Goal: Information Seeking & Learning: Compare options

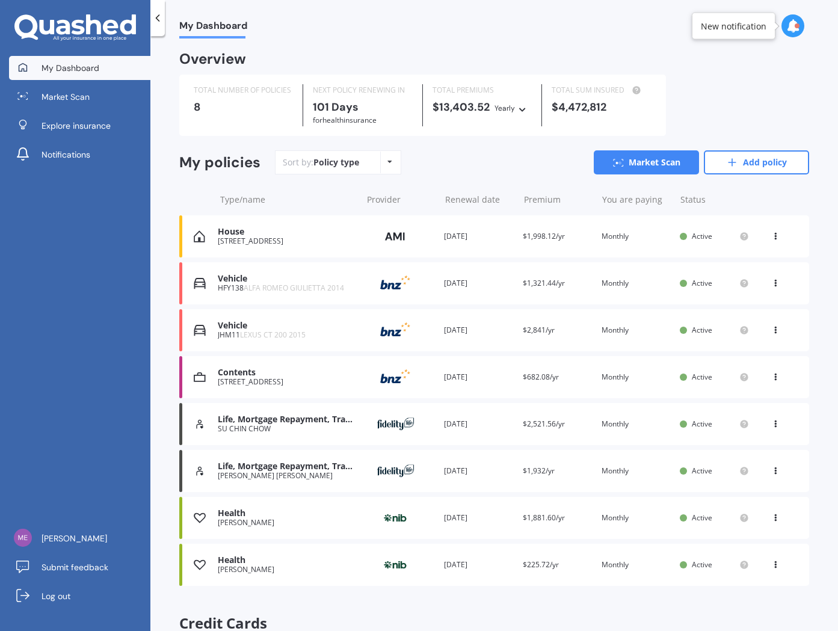
click at [772, 471] on icon at bounding box center [776, 468] width 8 height 7
drag, startPoint x: 508, startPoint y: 165, endPoint x: 172, endPoint y: 116, distance: 340.0
click at [506, 165] on div "Sort by: Policy type Policy type Alphabetical Date added Renewing next Market S…" at bounding box center [542, 162] width 534 height 24
click at [93, 96] on link "Market Scan" at bounding box center [79, 97] width 141 height 24
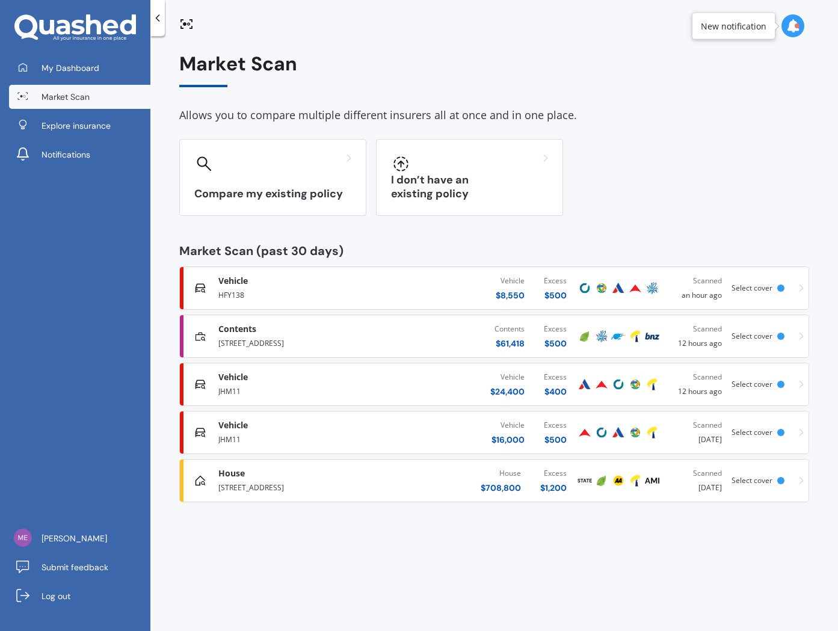
click at [789, 285] on div "Select cover" at bounding box center [761, 288] width 58 height 8
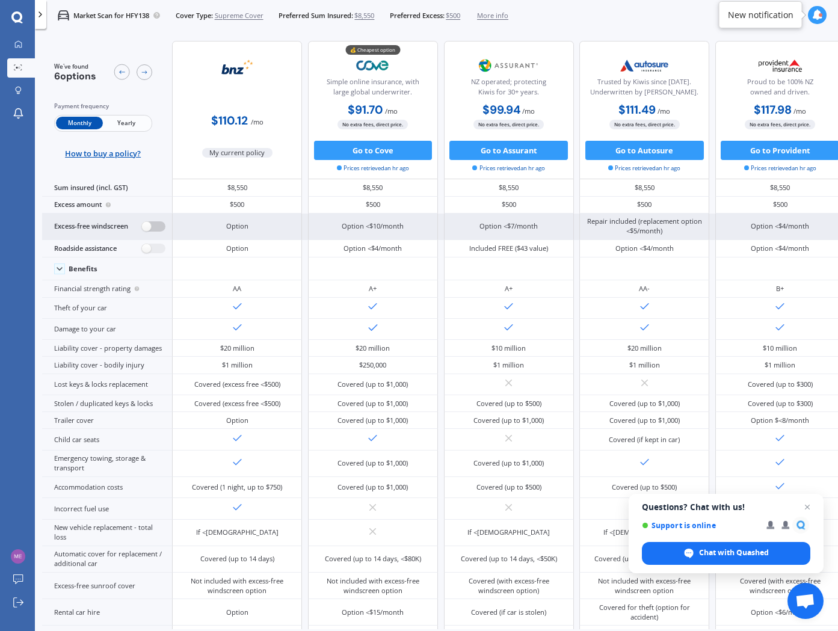
click at [150, 224] on label at bounding box center [153, 226] width 23 height 10
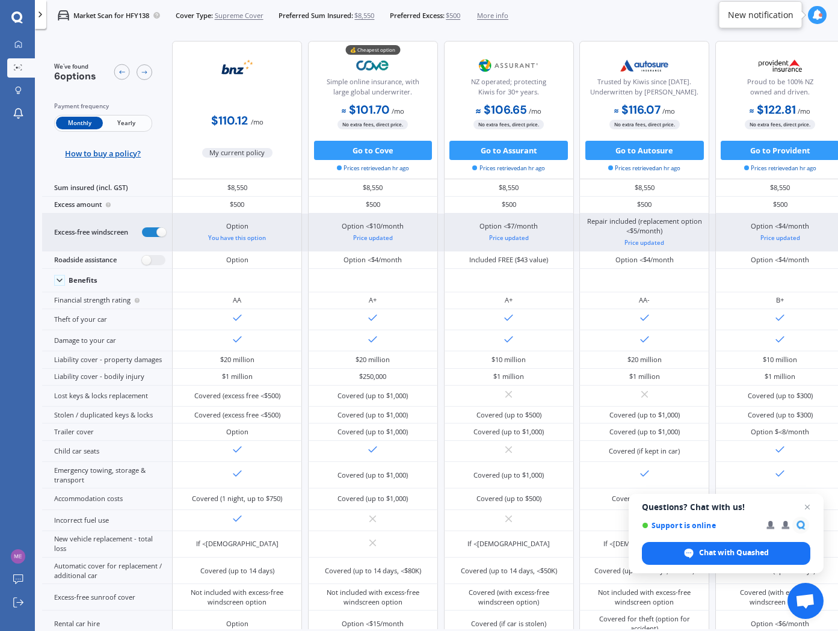
click at [153, 225] on div "Excess-free windscreen" at bounding box center [107, 233] width 130 height 38
click at [152, 232] on label at bounding box center [153, 232] width 23 height 10
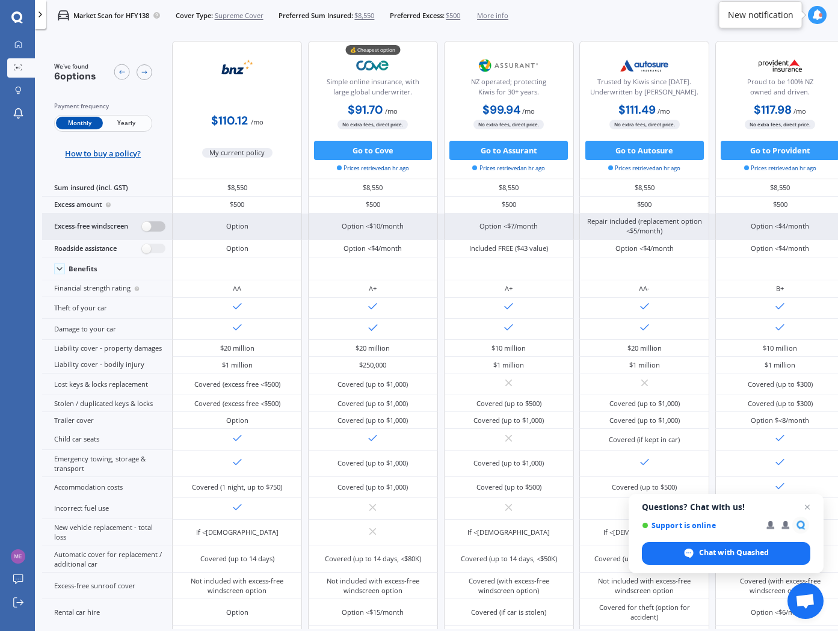
click at [152, 232] on div "Excess-free windscreen" at bounding box center [107, 227] width 130 height 26
click at [149, 226] on label at bounding box center [153, 226] width 23 height 10
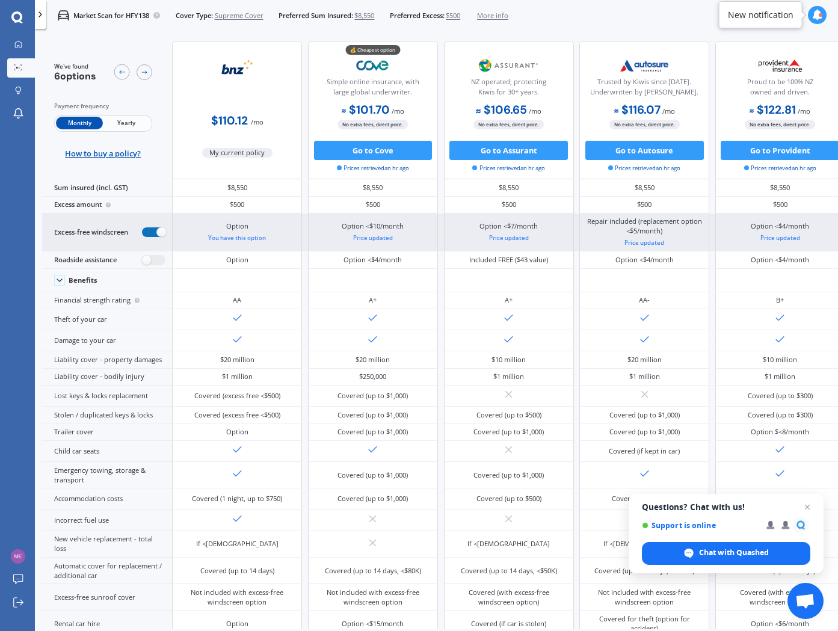
click at [155, 227] on label at bounding box center [153, 232] width 23 height 10
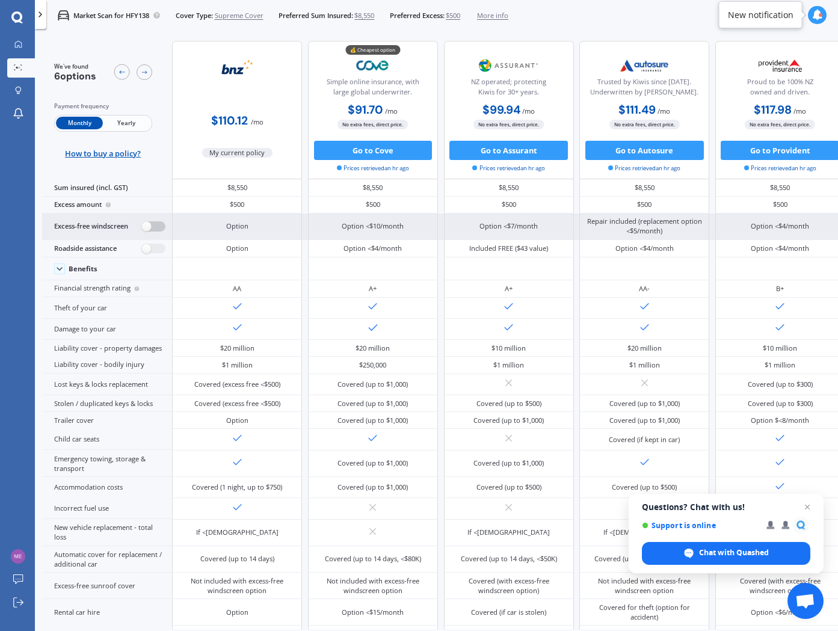
click at [155, 226] on label at bounding box center [153, 226] width 23 height 10
radio input "true"
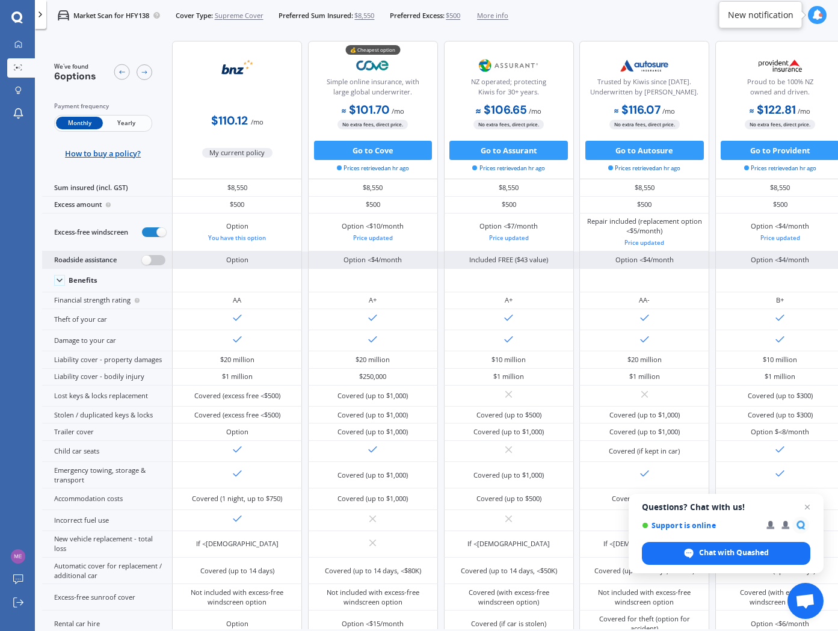
click at [151, 261] on label at bounding box center [153, 260] width 23 height 10
radio input "true"
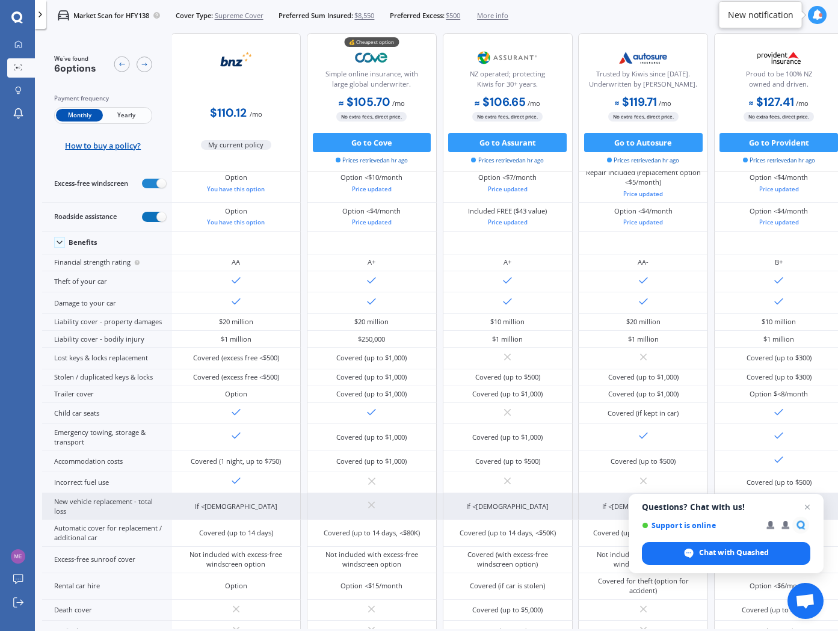
scroll to position [0, 1]
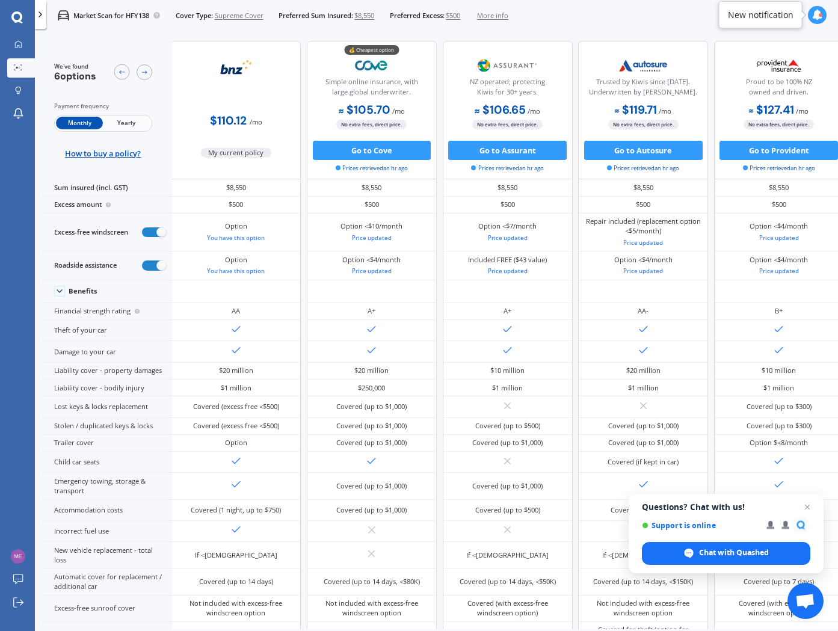
click at [43, 20] on div at bounding box center [40, 14] width 11 height 29
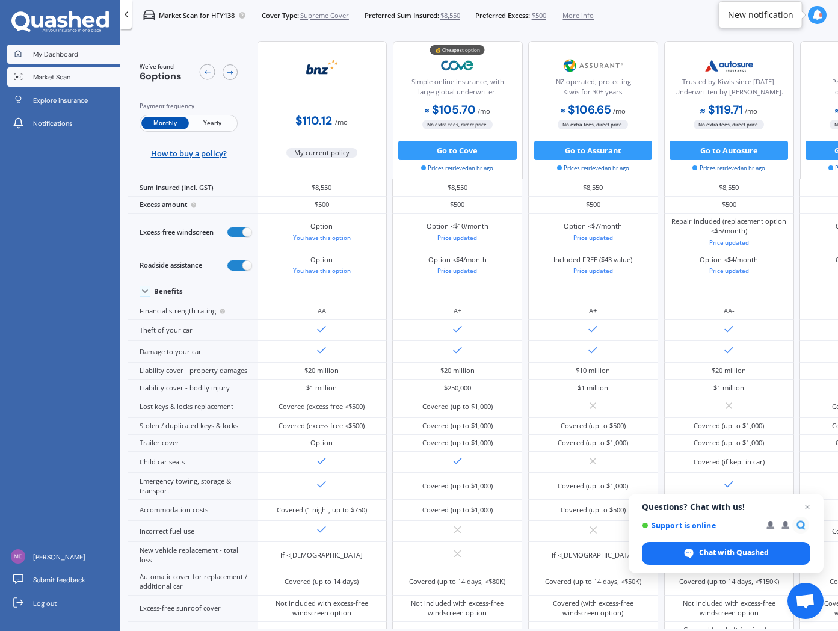
click at [63, 54] on span "My Dashboard" at bounding box center [55, 54] width 45 height 10
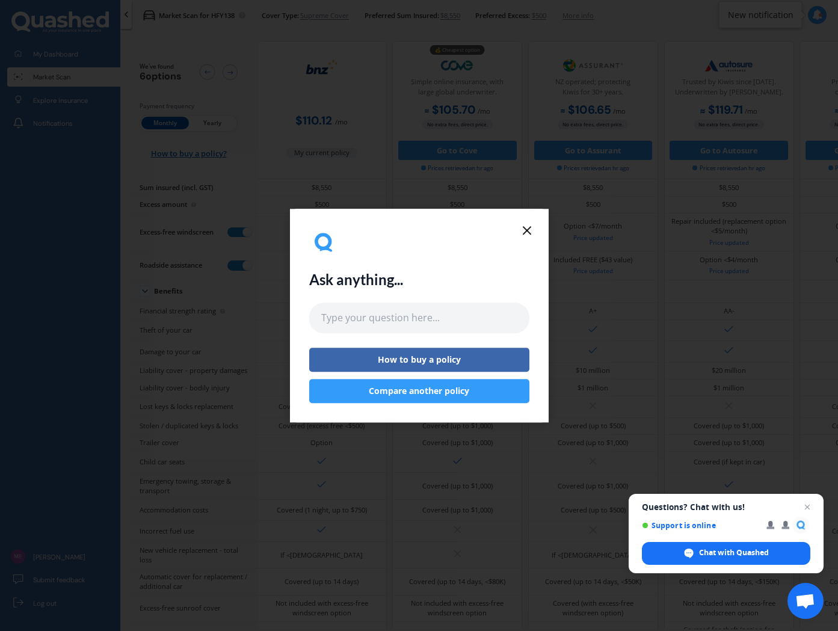
click at [526, 226] on icon at bounding box center [527, 230] width 14 height 14
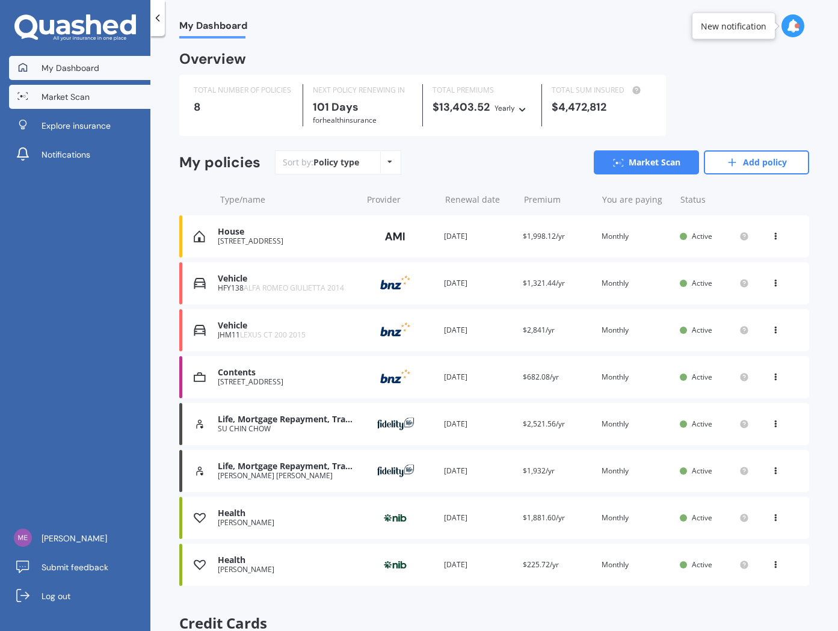
click at [87, 91] on span "Market Scan" at bounding box center [66, 97] width 48 height 12
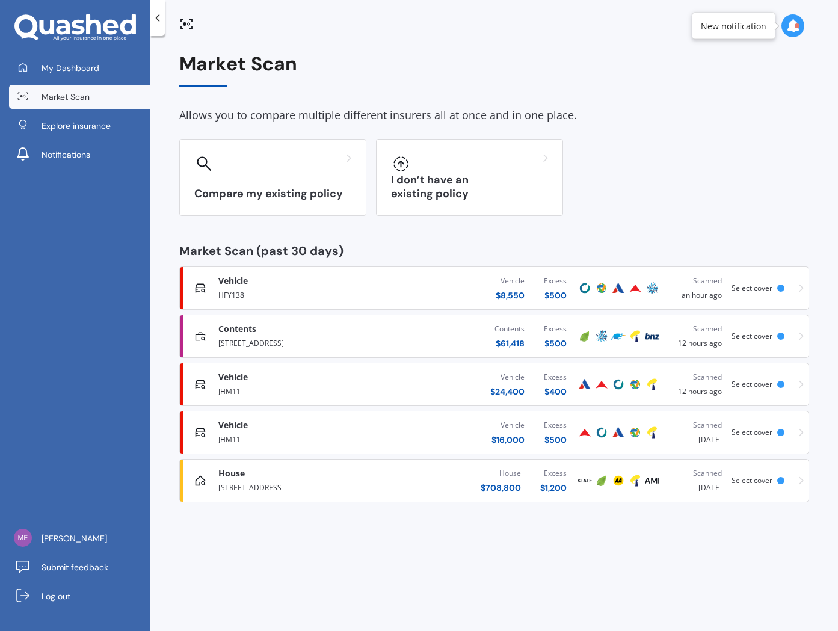
click at [760, 390] on div "Vehicle Comprehensive JHM11 Vehicle $ 24,400 Excess $ 400 Scanned 12 hours ago …" at bounding box center [494, 384] width 619 height 36
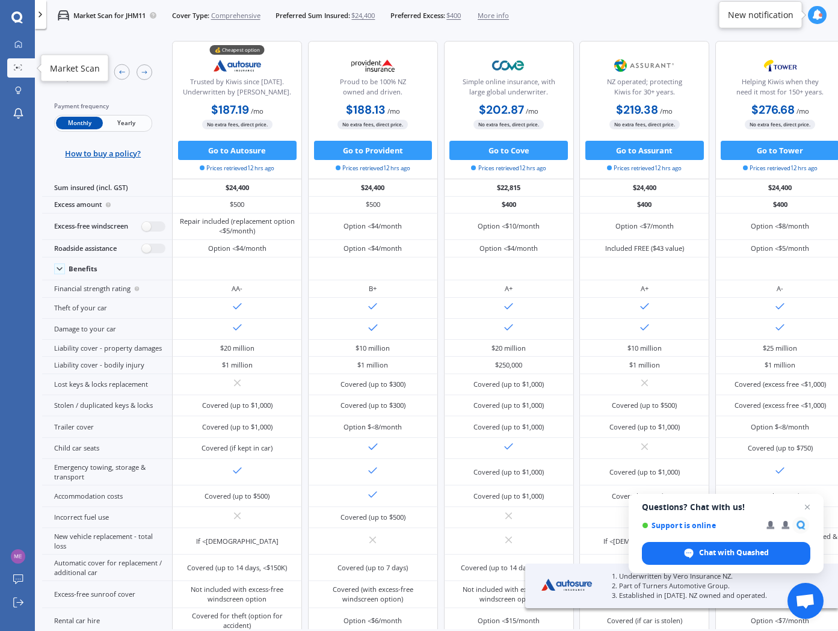
click at [26, 70] on link "Market Scan" at bounding box center [21, 67] width 28 height 19
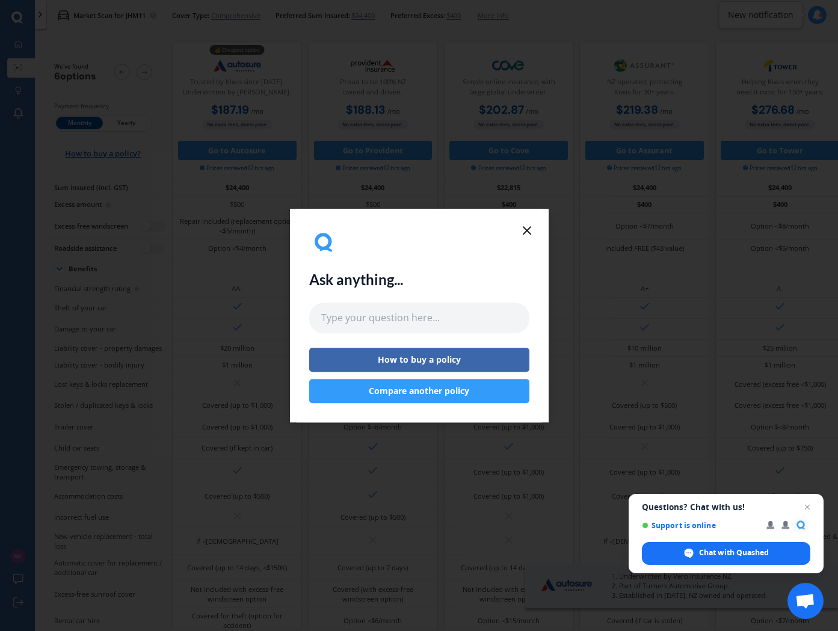
click at [516, 223] on div "Ask anything... How to buy a policy Compare another policy" at bounding box center [419, 316] width 259 height 214
click at [525, 227] on icon at bounding box center [527, 230] width 14 height 14
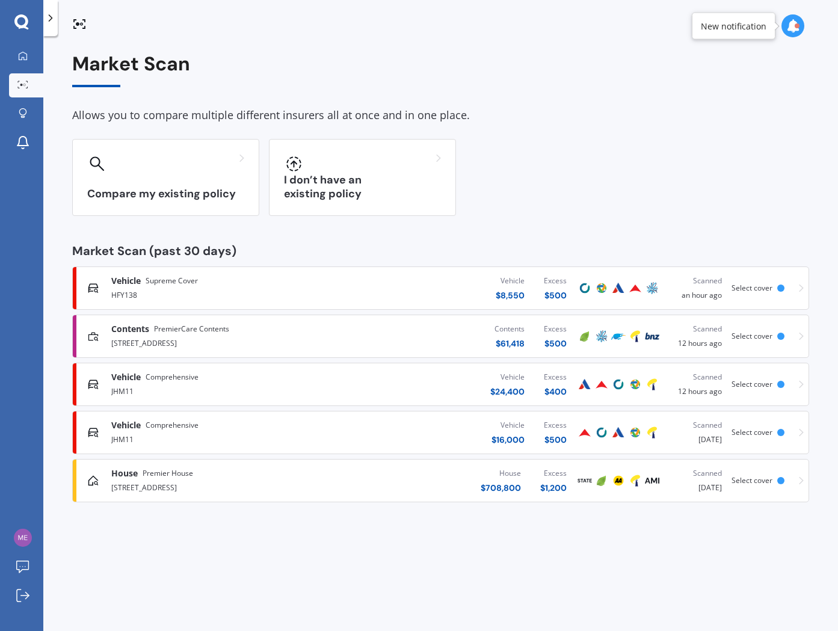
click at [771, 390] on div "Vehicle Comprehensive JHM11 Vehicle $ 24,400 Excess $ 400 Scanned 12 hours ago …" at bounding box center [441, 384] width 726 height 36
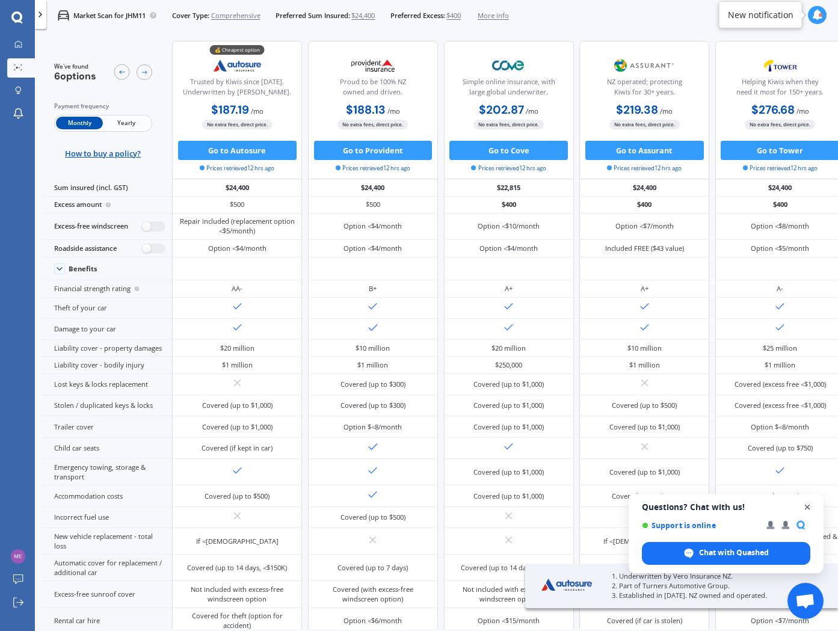
click at [812, 510] on span "Close chat" at bounding box center [807, 507] width 15 height 15
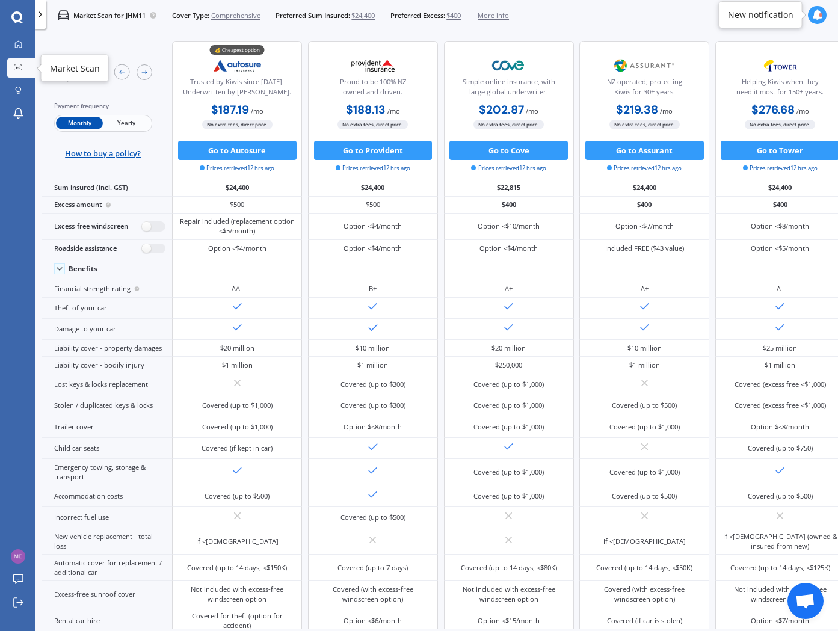
click at [18, 67] on icon at bounding box center [18, 67] width 8 height 6
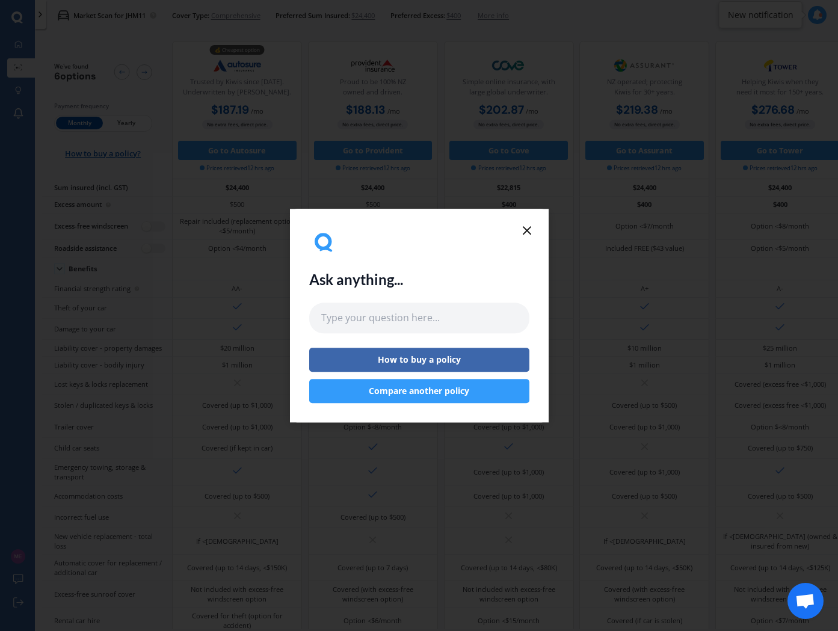
click at [531, 235] on icon at bounding box center [527, 230] width 14 height 14
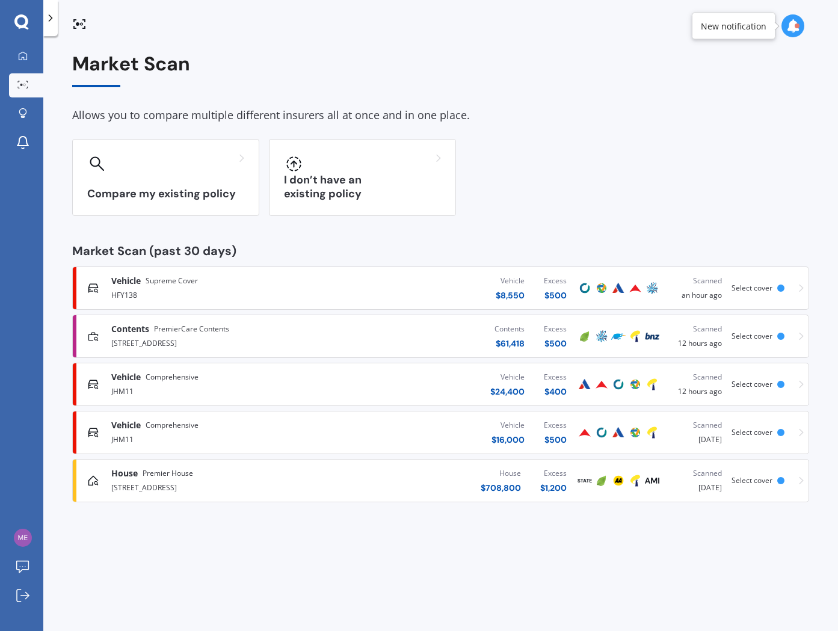
click at [770, 430] on span "Select cover" at bounding box center [752, 432] width 41 height 10
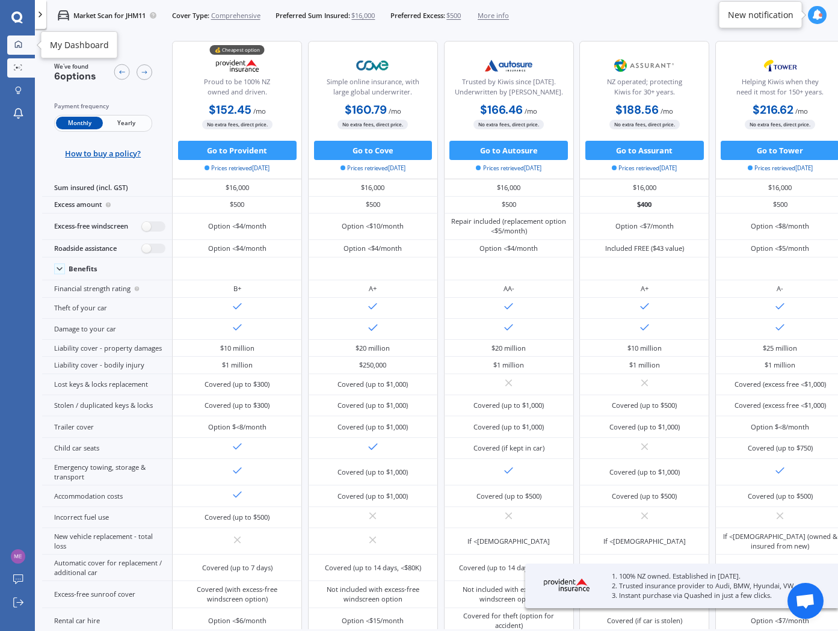
click at [25, 44] on link "My Dashboard" at bounding box center [21, 45] width 28 height 19
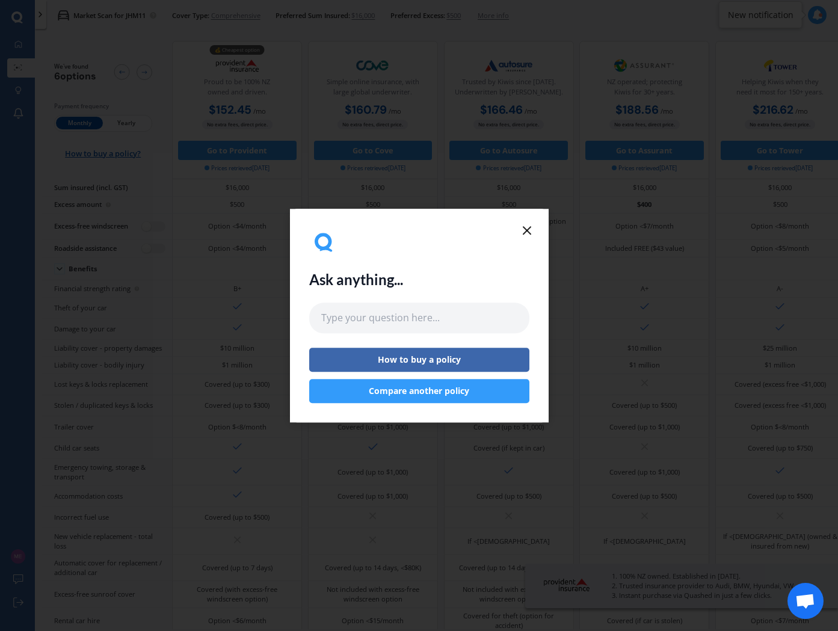
click at [529, 230] on icon at bounding box center [527, 230] width 14 height 14
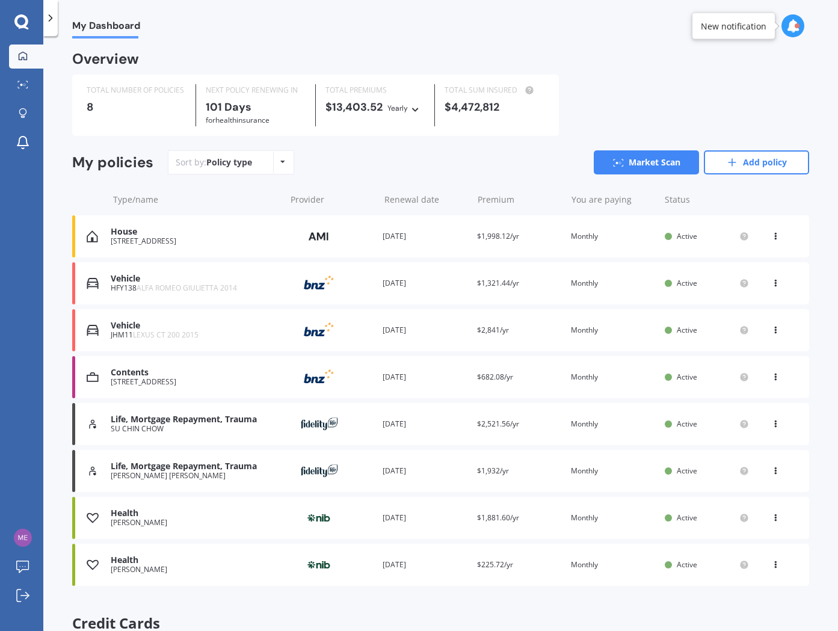
click at [261, 43] on div "My Dashboard Overview TOTAL NUMBER OF POLICIES 8 NEXT POLICY RENEWING [DATE] fo…" at bounding box center [440, 336] width 795 height 595
click at [416, 105] on icon at bounding box center [416, 107] width 8 height 7
click at [410, 193] on span "Monthly" at bounding box center [413, 193] width 31 height 11
click at [413, 164] on div "Sort by: Policy type Policy type Alphabetical Date added Renewing next Market S…" at bounding box center [489, 162] width 642 height 24
click at [394, 113] on div "Monthly" at bounding box center [384, 108] width 28 height 12
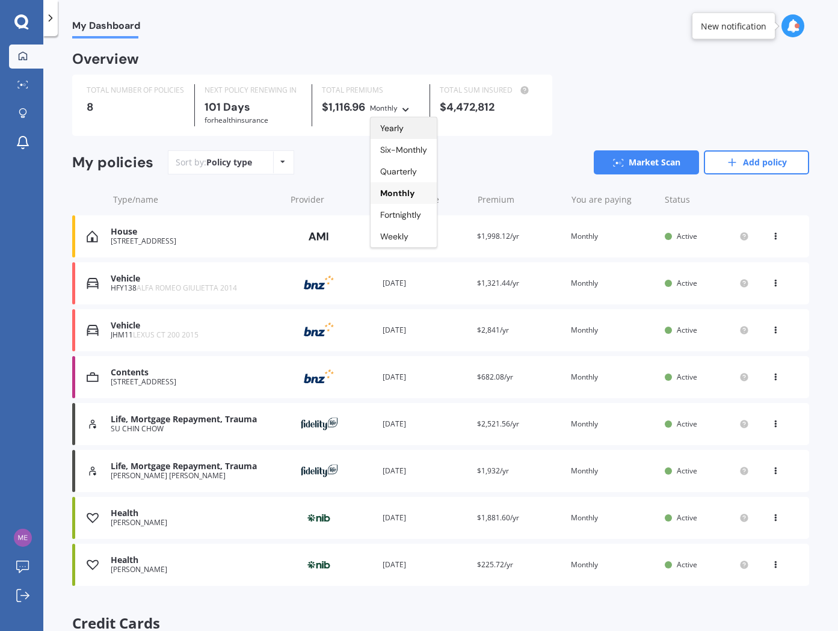
click at [413, 129] on div "Yearly" at bounding box center [404, 128] width 66 height 22
click at [403, 108] on div "Yearly" at bounding box center [398, 108] width 20 height 12
click at [405, 144] on span "Six-Monthly" at bounding box center [421, 149] width 47 height 11
click at [379, 117] on div "Six-Monthly Yearly Six-Monthly Quarterly Monthly Fortnightly Weekly" at bounding box center [363, 119] width 55 height 13
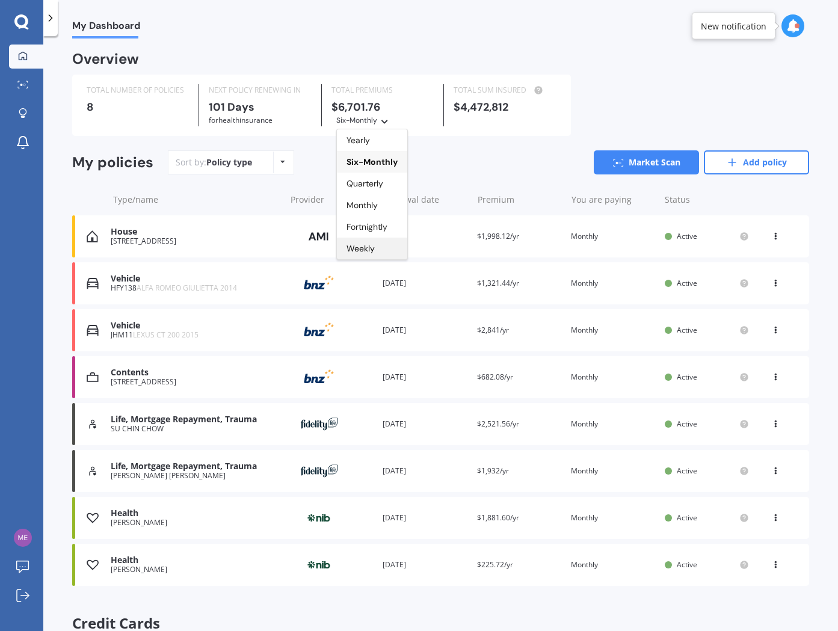
click at [367, 250] on span "Weekly" at bounding box center [361, 248] width 28 height 11
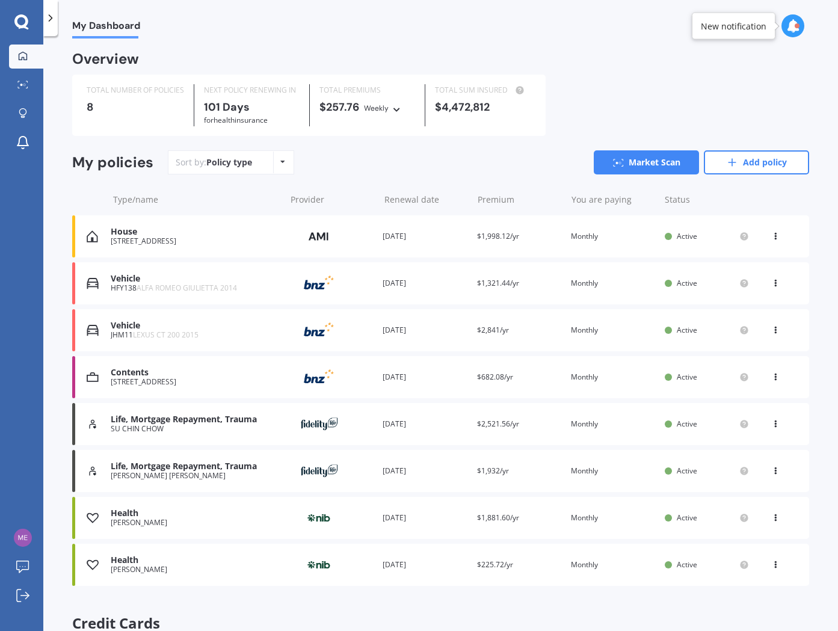
click at [394, 165] on div "Sort by: Policy type Policy type Alphabetical Date added Renewing next Market S…" at bounding box center [489, 162] width 642 height 24
click at [20, 114] on icon at bounding box center [22, 111] width 7 height 7
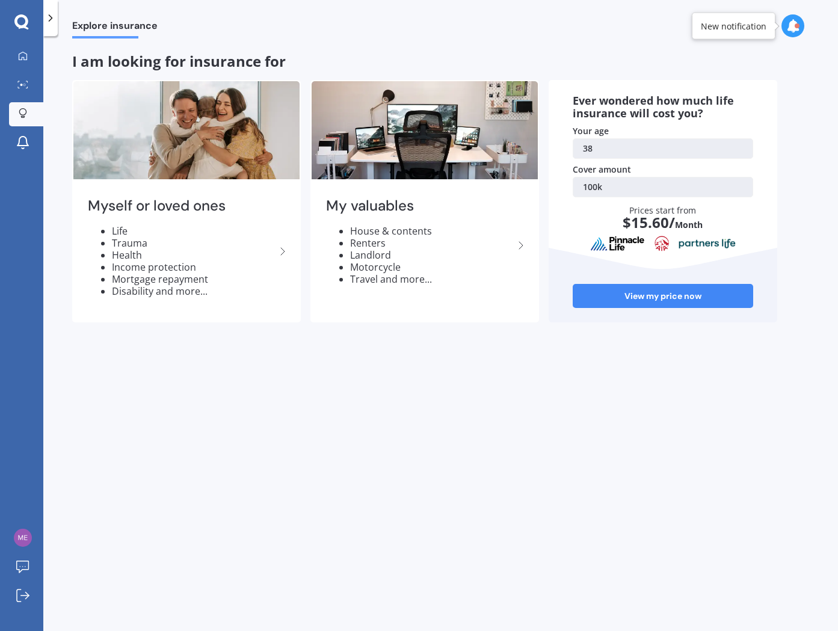
click at [614, 148] on link "38" at bounding box center [663, 148] width 181 height 20
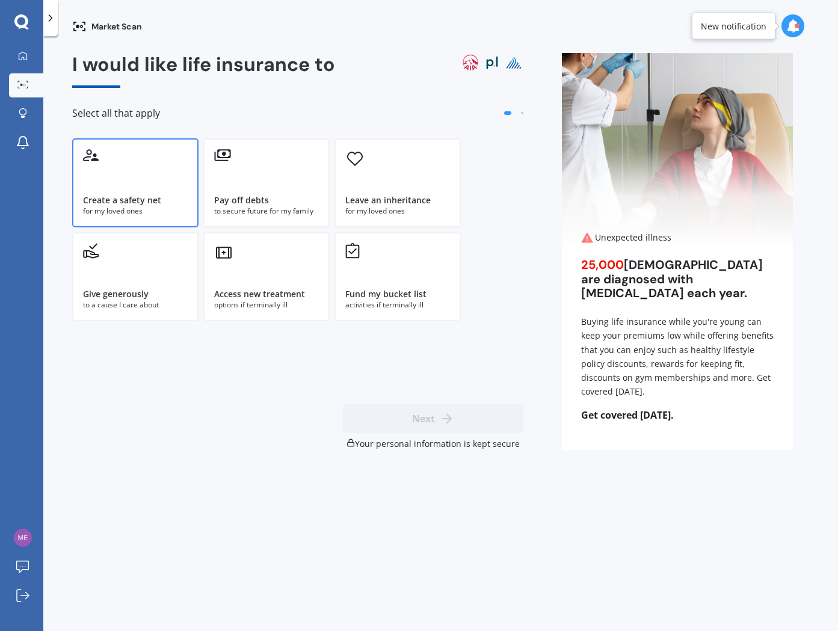
click at [152, 188] on div "Create a safety net for my loved ones" at bounding box center [135, 182] width 126 height 89
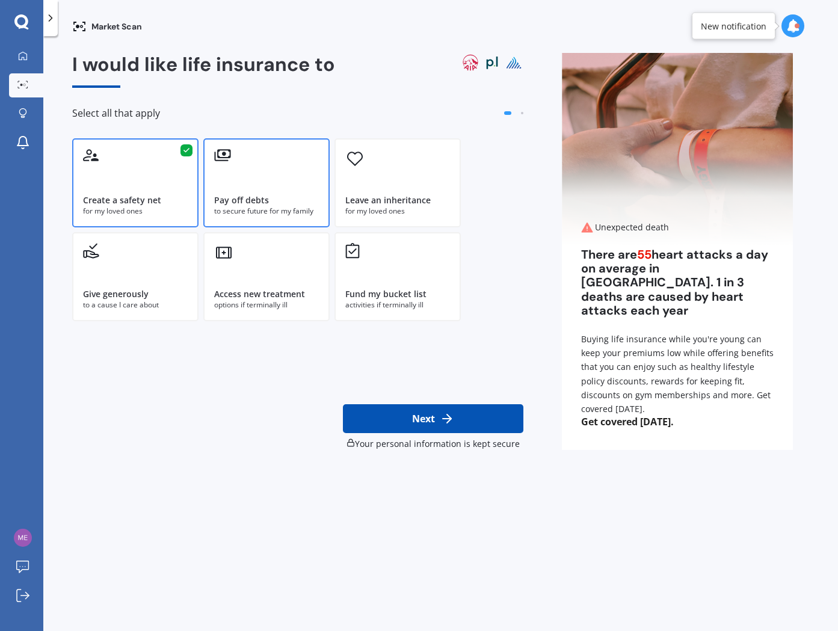
click at [277, 198] on div "Pay off debts" at bounding box center [266, 200] width 105 height 12
click at [395, 197] on div "Leave an inheritance" at bounding box center [387, 200] width 85 height 12
click at [438, 421] on button "Next" at bounding box center [433, 418] width 181 height 29
select select "10"
select select "03"
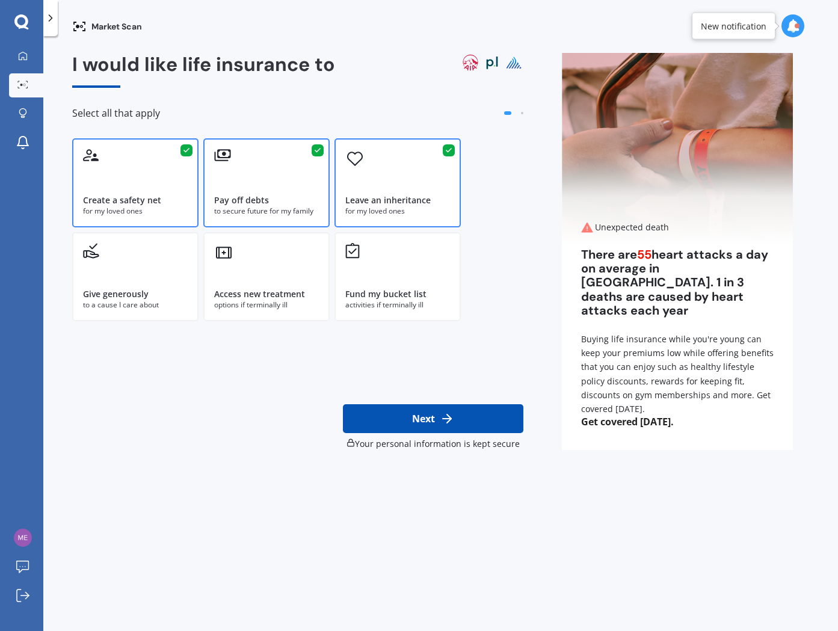
select select "1987"
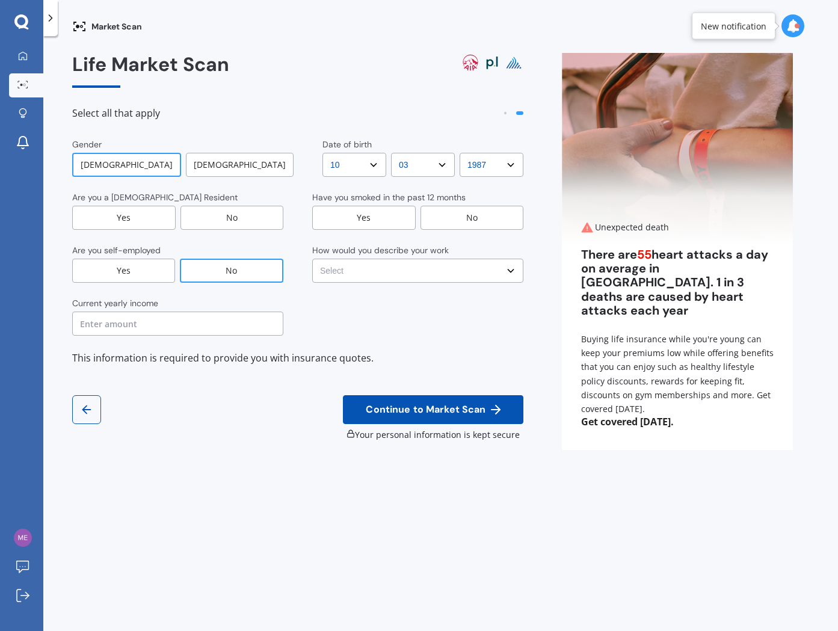
click at [244, 164] on div "[DEMOGRAPHIC_DATA]" at bounding box center [240, 165] width 108 height 24
click at [119, 163] on div "[DEMOGRAPHIC_DATA]" at bounding box center [126, 165] width 108 height 24
click at [371, 161] on select "DD DD 01 02 03 04 05 06 07 08 09 10 11 12 13 14 15 16 17 18 19 20 21 22 23 24 2…" at bounding box center [355, 165] width 64 height 24
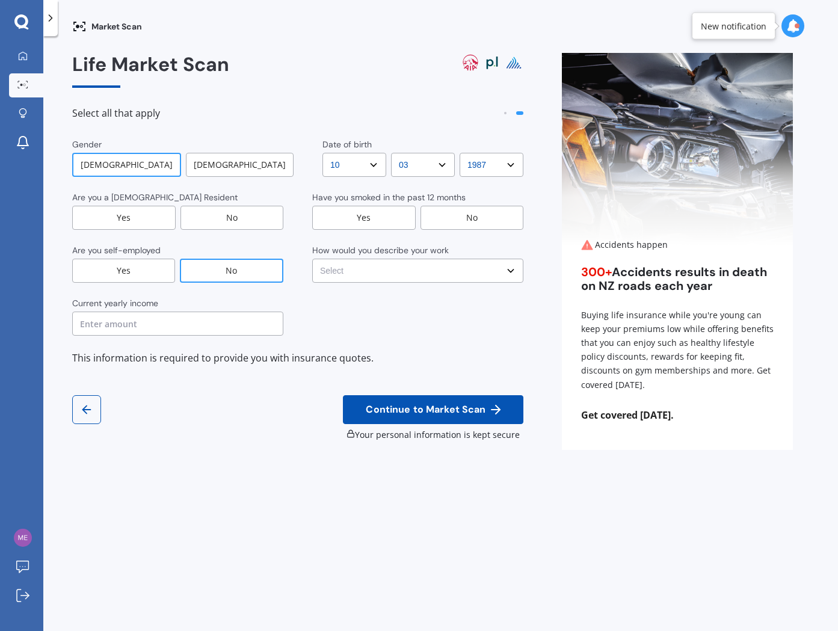
select select "11"
click at [323, 153] on select "DD DD 01 02 03 04 05 06 07 08 09 10 11 12 13 14 15 16 17 18 19 20 21 22 23 24 2…" at bounding box center [355, 165] width 64 height 24
click at [427, 167] on select "MM MM 01 02 03 04 05 06 07 08 09 10 11 12" at bounding box center [423, 165] width 64 height 24
select select "11"
click at [391, 153] on select "MM MM 01 02 03 04 05 06 07 08 09 10 11 12" at bounding box center [423, 165] width 64 height 24
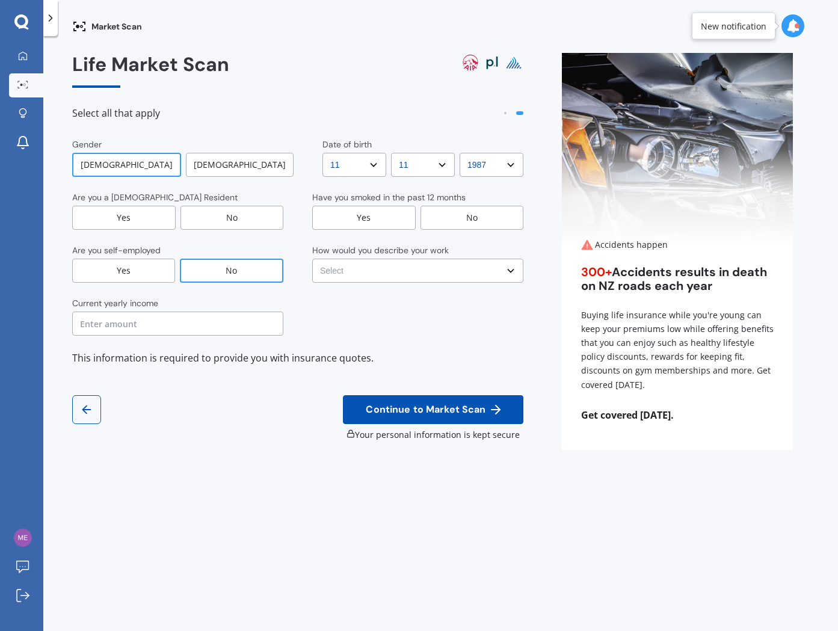
click at [500, 163] on select "YYYY YYYY 2009 2008 2007 2006 2005 2004 2003 2002 2001 2000 1999 1998 1997 1996…" at bounding box center [492, 165] width 64 height 24
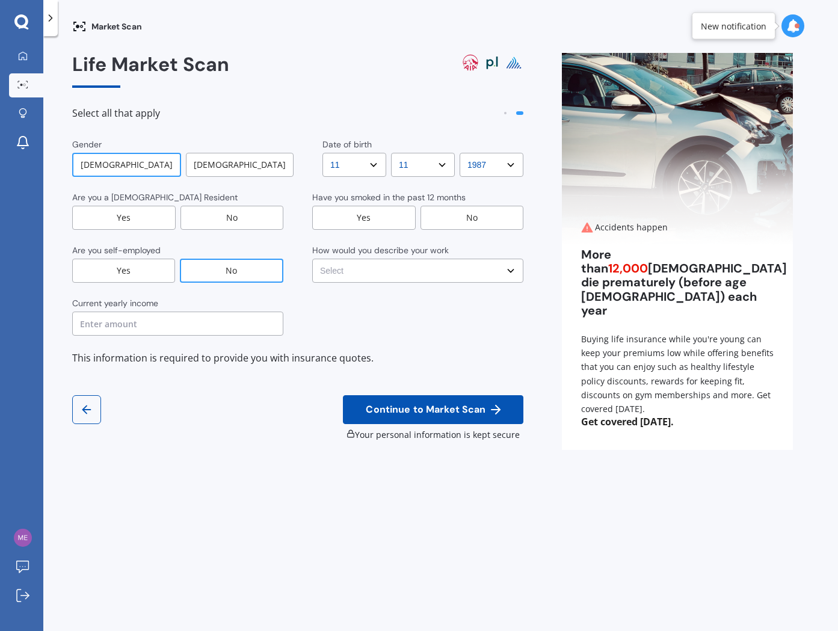
select select "1988"
click at [460, 153] on select "YYYY YYYY 2009 2008 2007 2006 2005 2004 2003 2002 2001 2000 1999 1998 1997 1996…" at bounding box center [492, 165] width 64 height 24
click at [113, 217] on div "Yes" at bounding box center [124, 218] width 104 height 24
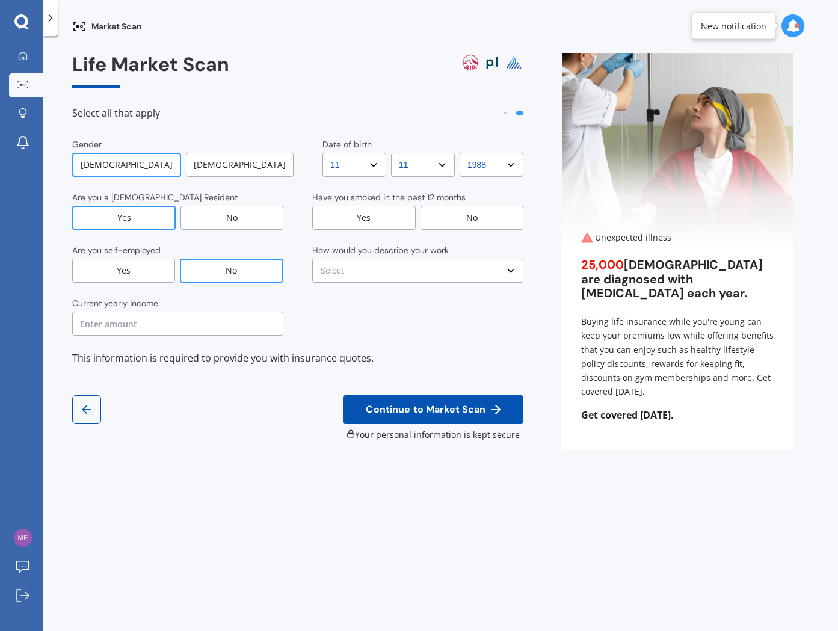
click at [215, 320] on input "text" at bounding box center [177, 324] width 211 height 24
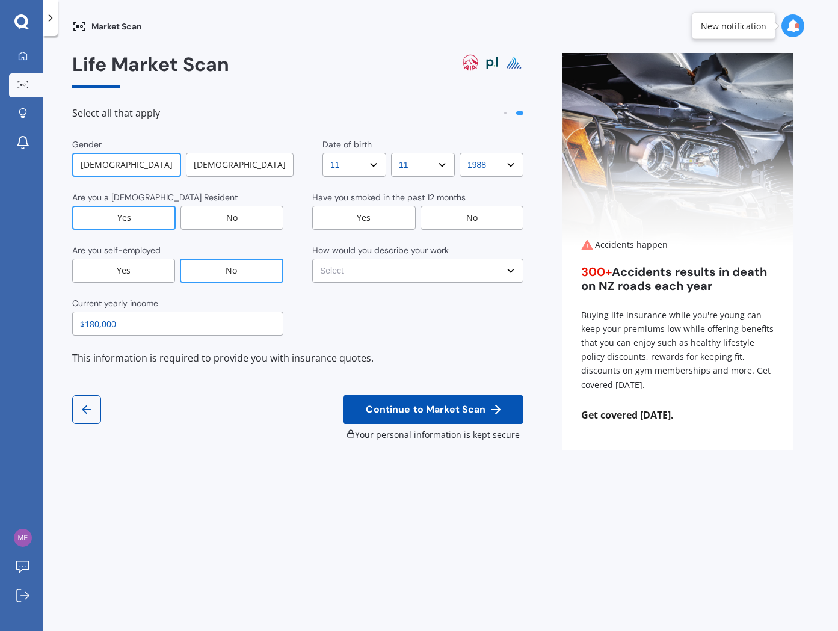
type input "$180,000"
click at [455, 259] on select "Select No manual work e.g. lawyer, consultant, engineer Light manual work [PERS…" at bounding box center [417, 271] width 211 height 24
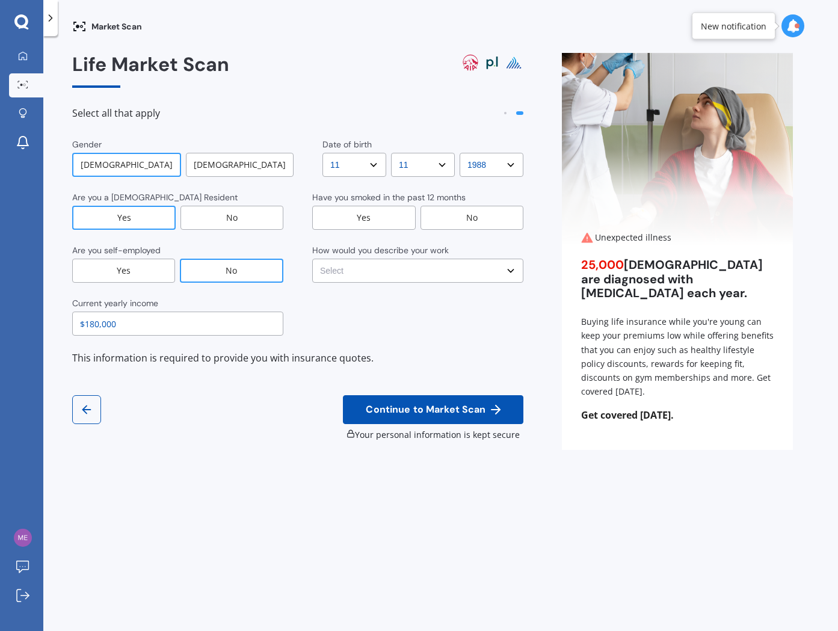
select select "No manual work e.g. lawyer, consultant, engineer"
click at [312, 259] on select "Select No manual work e.g. lawyer, consultant, engineer Light manual work [PERS…" at bounding box center [417, 271] width 211 height 24
click at [474, 217] on div "No" at bounding box center [473, 218] width 104 height 24
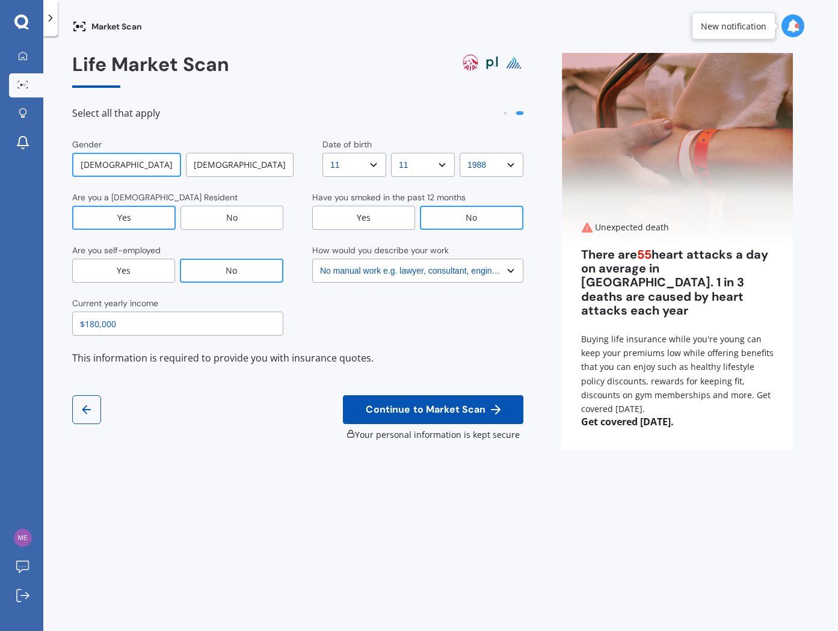
click at [420, 413] on span "Continue to Market Scan" at bounding box center [425, 409] width 125 height 11
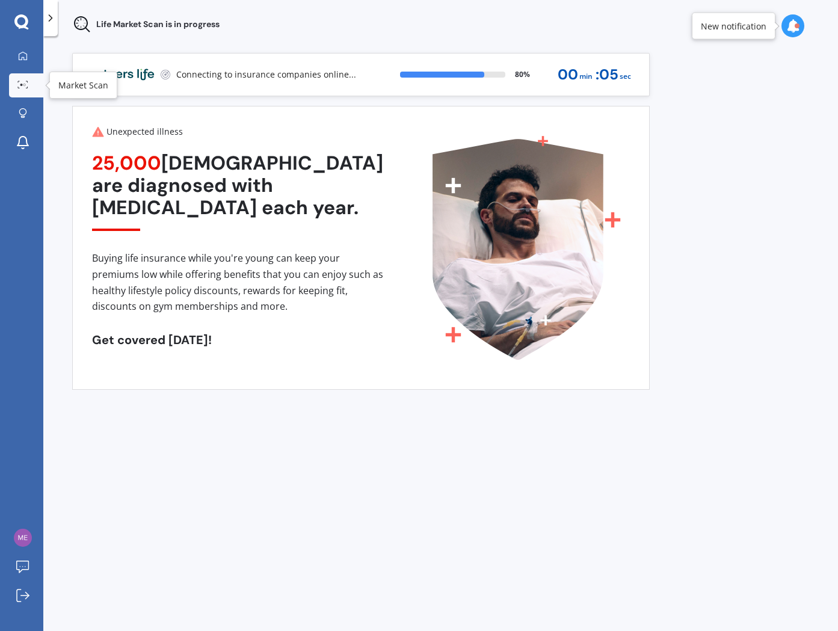
click at [20, 84] on icon at bounding box center [22, 85] width 11 height 8
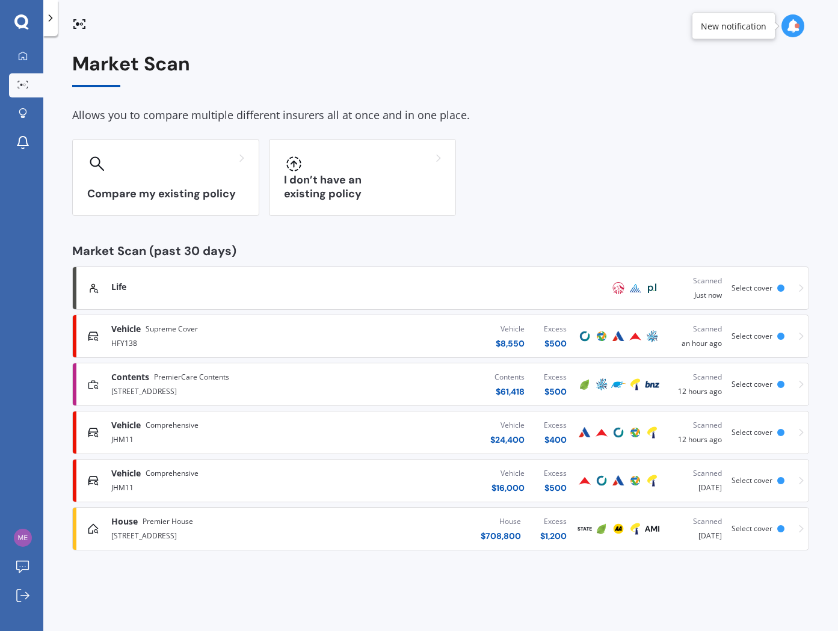
click at [741, 284] on span "Select cover" at bounding box center [752, 288] width 41 height 10
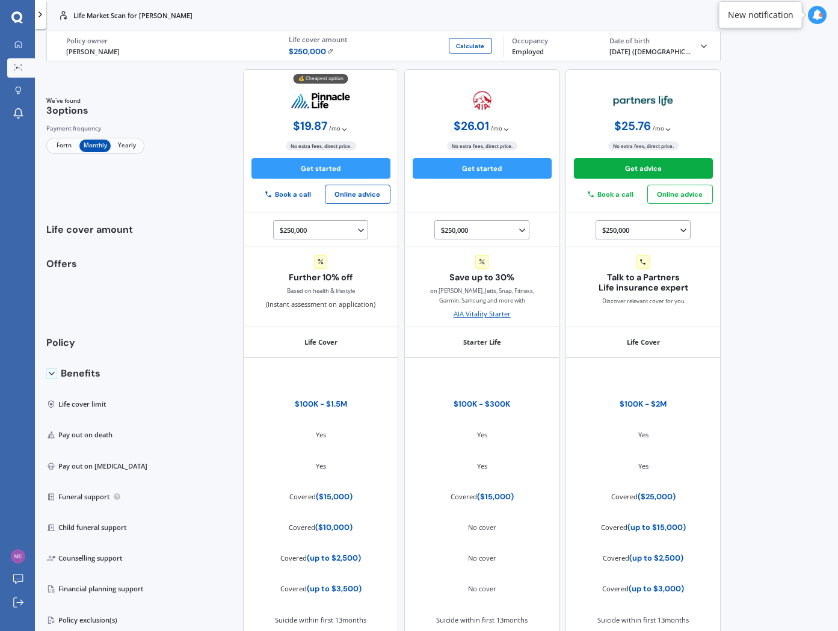
click at [327, 48] on img at bounding box center [330, 51] width 6 height 6
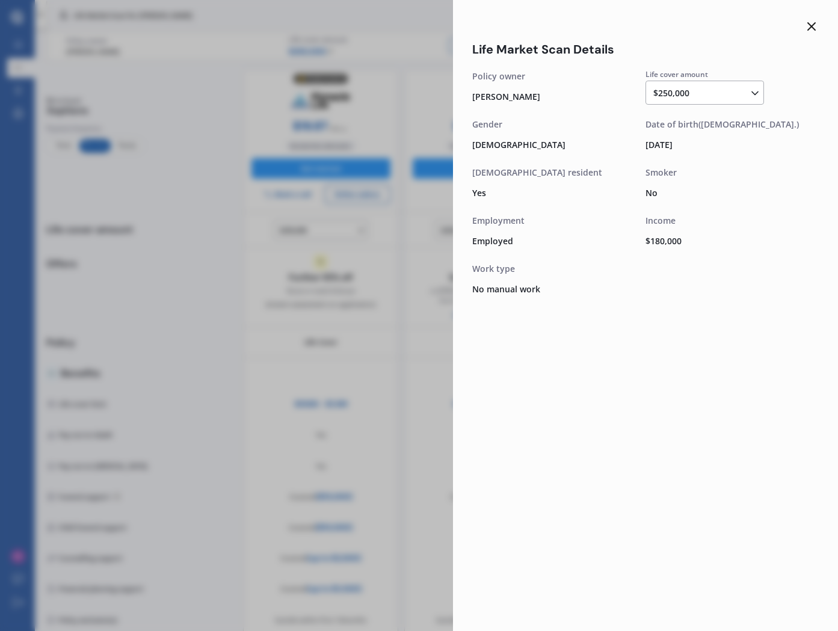
click at [719, 92] on div "$250,000 $100,000 $150,000 $200,000 $250,000 $300,000 $350,000 $400,000 $500,00…" at bounding box center [708, 93] width 108 height 14
click at [697, 184] on span "$1,000,000" at bounding box center [685, 187] width 43 height 11
